Goal: Find specific page/section: Find specific page/section

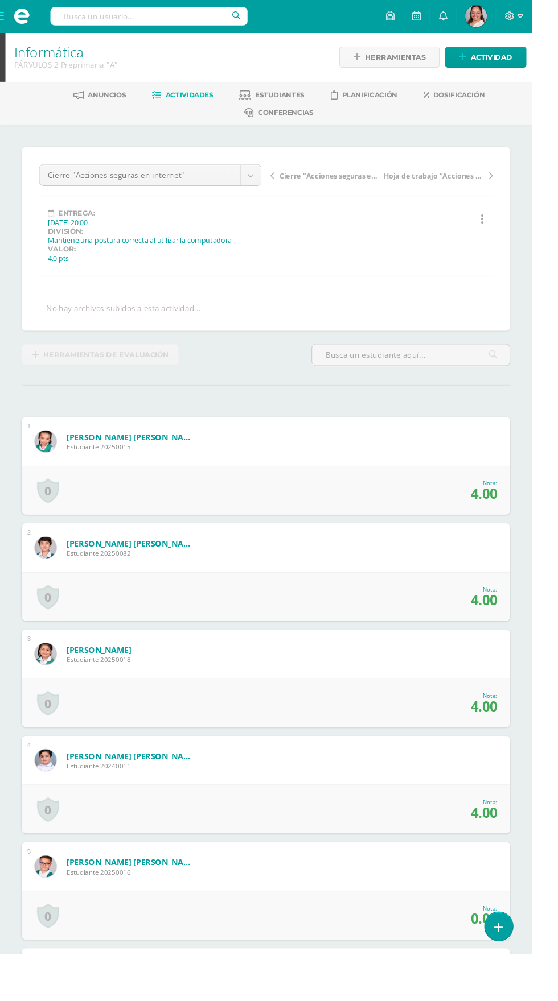
scroll to position [1, 0]
click at [255, 98] on icon at bounding box center [257, 99] width 12 height 10
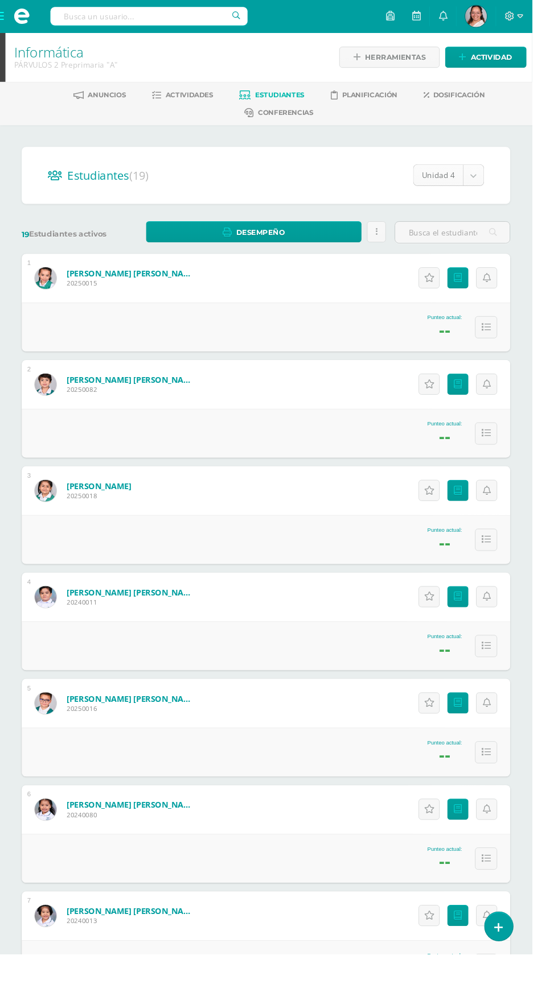
click at [473, 175] on body "Estudiantes Disciplina Asistencia Mis cursos Archivos Soporte Centro de ayuda Ú…" at bounding box center [279, 722] width 558 height 1444
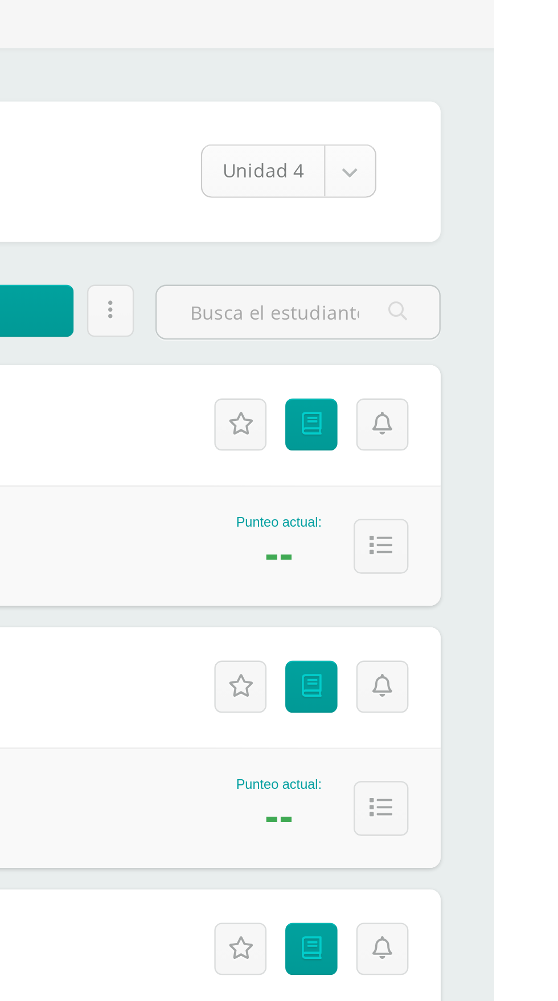
click at [498, 186] on body "Estudiantes Disciplina Asistencia Mis cursos Archivos Soporte Centro de ayuda Ú…" at bounding box center [279, 722] width 558 height 1444
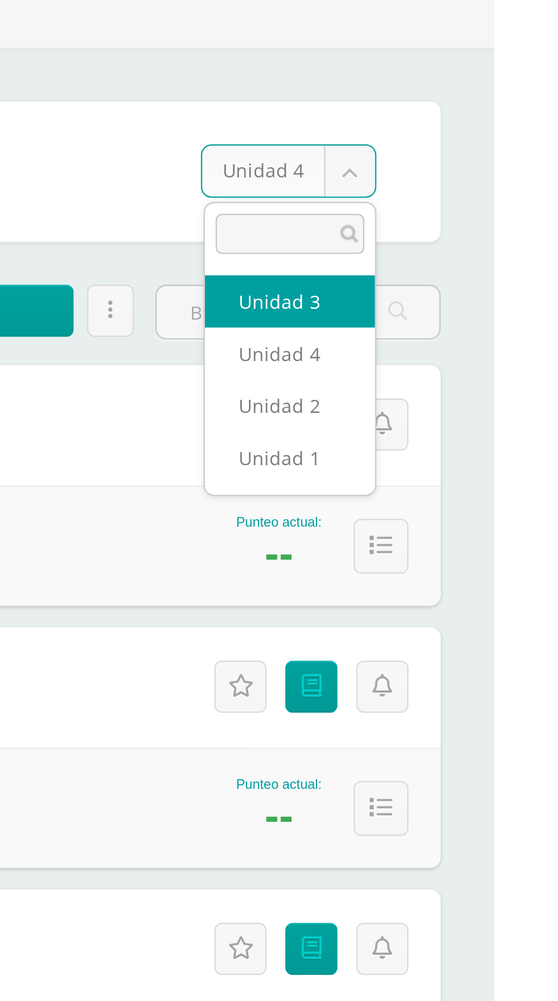
select select "/dashboard/teacher/section/2303/students/?unit=94952"
